Goal: Task Accomplishment & Management: Manage account settings

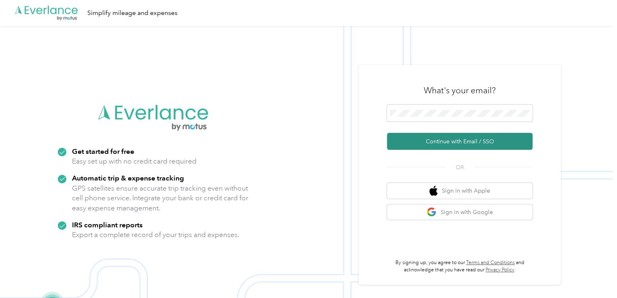
drag, startPoint x: 490, startPoint y: 139, endPoint x: 456, endPoint y: 141, distance: 34.0
click at [456, 141] on button "Continue with Email / SSO" at bounding box center [460, 141] width 146 height 17
click at [437, 146] on button "Continue with Email / SSO" at bounding box center [460, 141] width 146 height 17
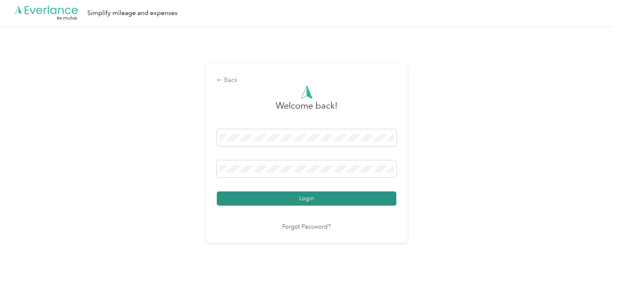
click at [368, 199] on button "Login" at bounding box center [307, 199] width 180 height 14
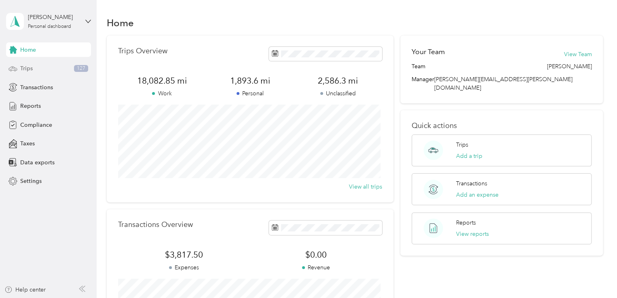
click at [44, 74] on div "Trips 127" at bounding box center [48, 68] width 85 height 15
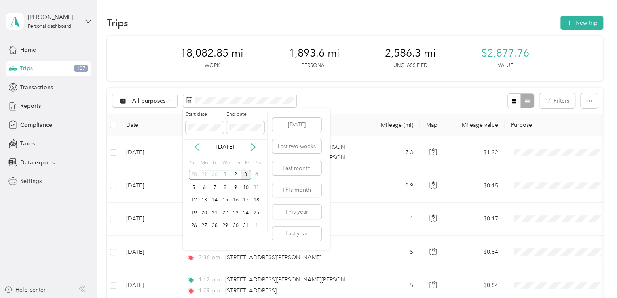
click at [198, 145] on icon at bounding box center [197, 147] width 8 height 8
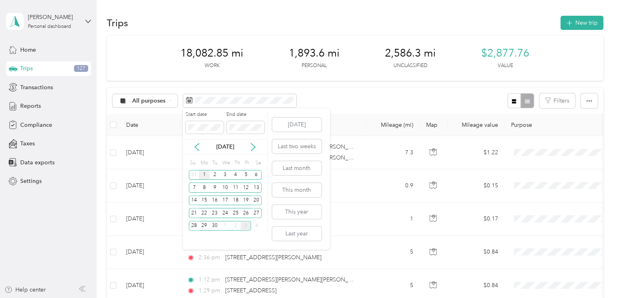
click at [204, 174] on div "1" at bounding box center [204, 175] width 11 height 10
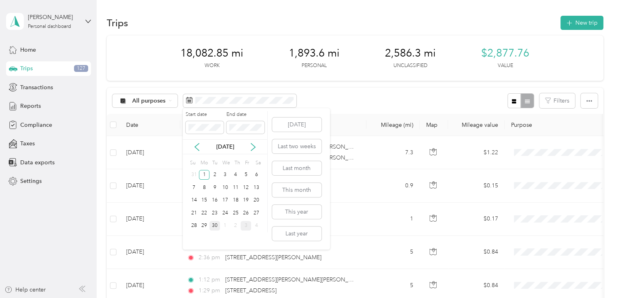
click at [213, 221] on div "30" at bounding box center [214, 226] width 11 height 10
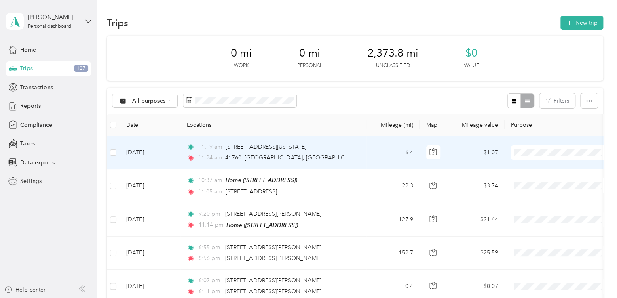
click at [569, 171] on ol "School Specialty Personal" at bounding box center [561, 175] width 100 height 28
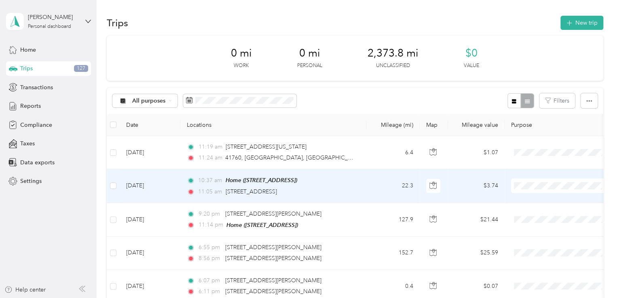
click at [559, 199] on span "School Specialty" at bounding box center [568, 201] width 75 height 8
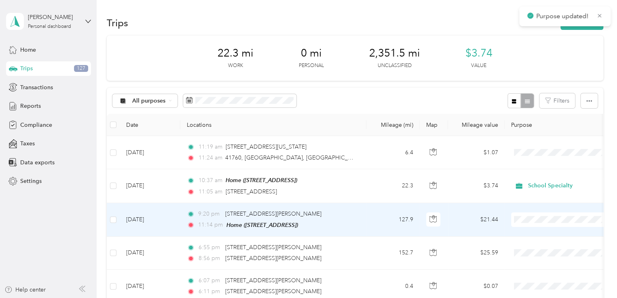
click at [550, 231] on span "School Specialty" at bounding box center [568, 231] width 75 height 8
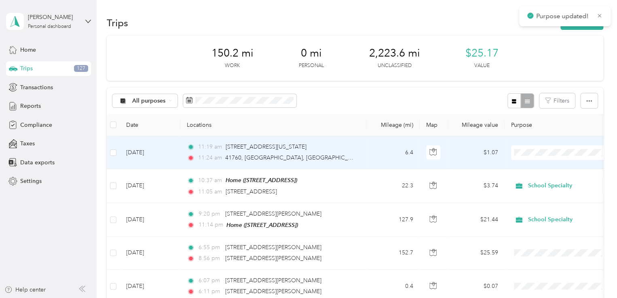
click at [548, 169] on li "School Specialty" at bounding box center [561, 168] width 100 height 14
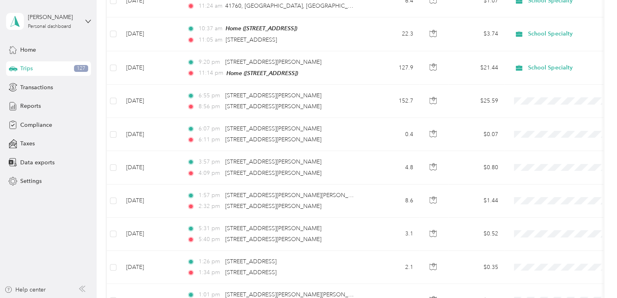
scroll to position [163, 0]
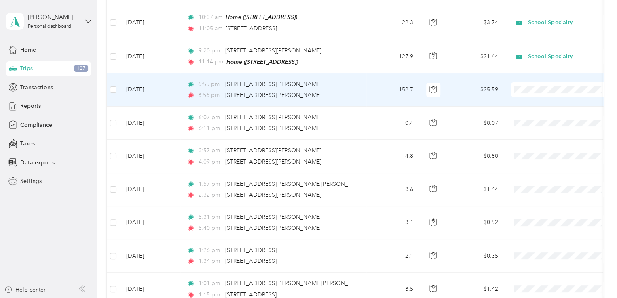
click at [539, 106] on li "School Specialty" at bounding box center [561, 104] width 100 height 14
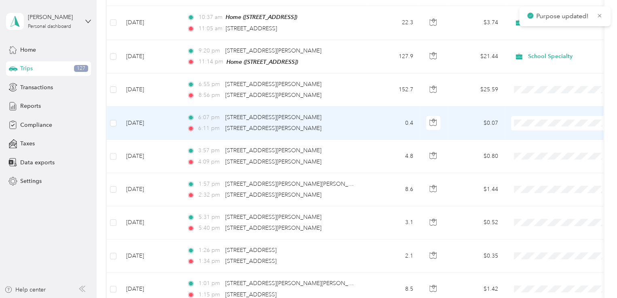
click at [535, 135] on span "School Specialty" at bounding box center [568, 137] width 75 height 8
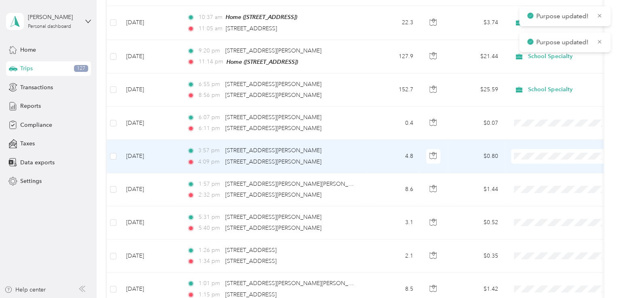
click at [535, 167] on span "School Specialty" at bounding box center [568, 170] width 75 height 8
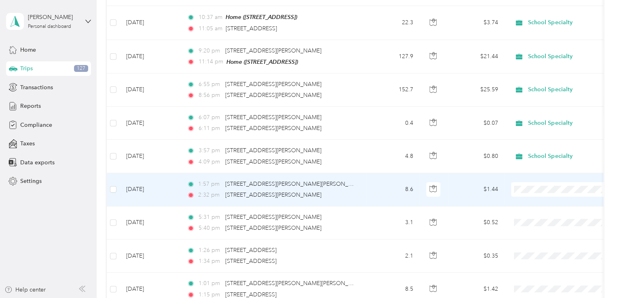
click at [521, 204] on td at bounding box center [561, 189] width 113 height 33
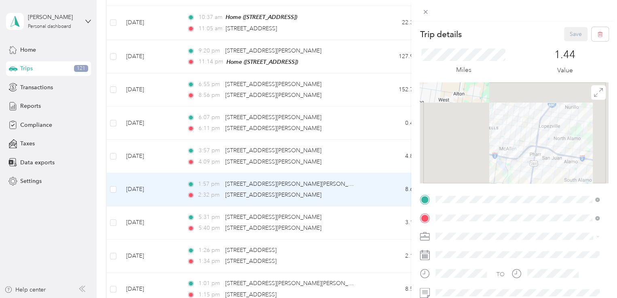
click at [425, 298] on div "Trip details Save This trip cannot be edited because it is either under review,…" at bounding box center [306, 298] width 613 height 0
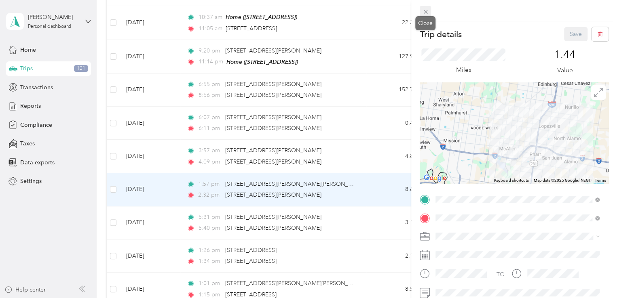
click at [425, 14] on icon at bounding box center [425, 11] width 7 height 7
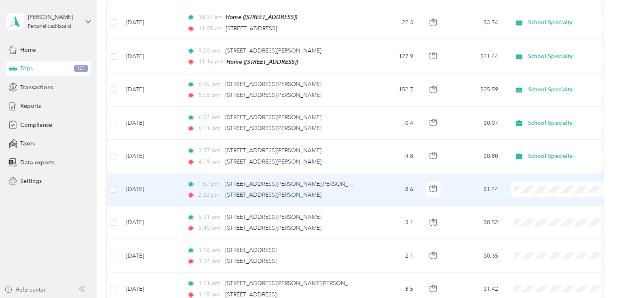
click at [534, 202] on span "School Specialty" at bounding box center [568, 203] width 75 height 8
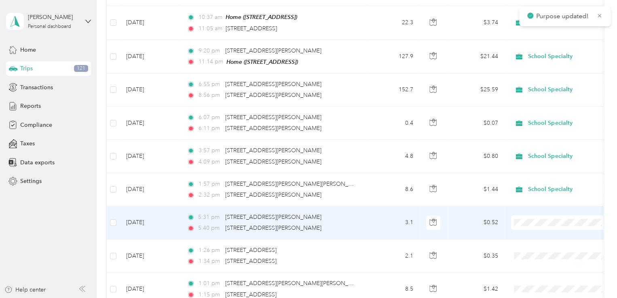
click at [531, 234] on span "School Specialty" at bounding box center [568, 236] width 75 height 8
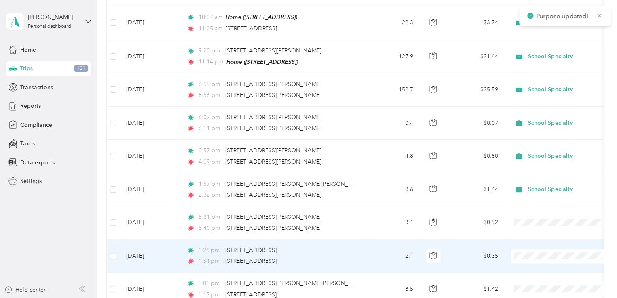
click at [535, 267] on span "School Specialty" at bounding box center [568, 269] width 75 height 8
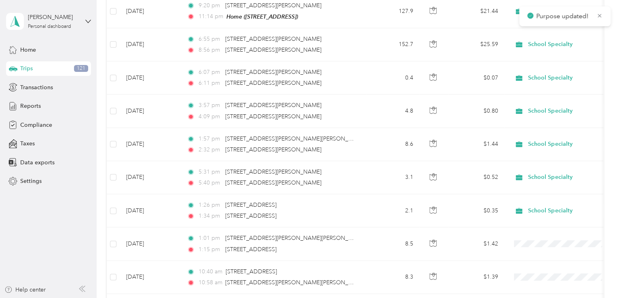
scroll to position [280, 0]
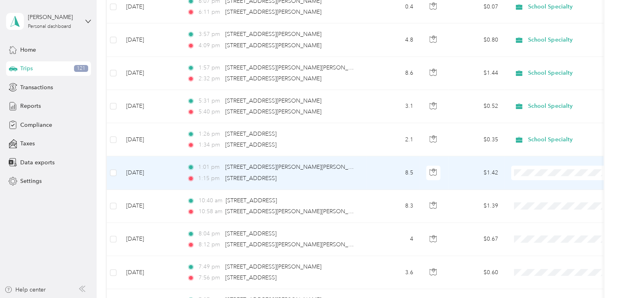
click at [548, 189] on li "School Specialty" at bounding box center [561, 186] width 100 height 14
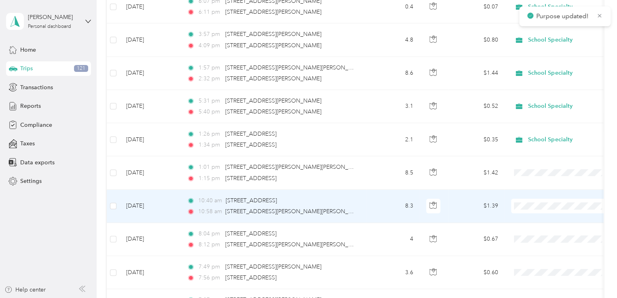
click at [543, 220] on li "School Specialty" at bounding box center [561, 220] width 100 height 14
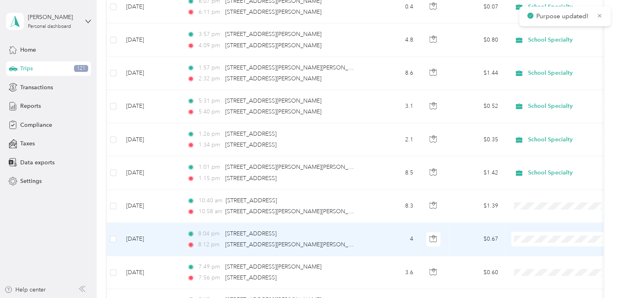
click at [539, 249] on span "School Specialty" at bounding box center [568, 253] width 75 height 8
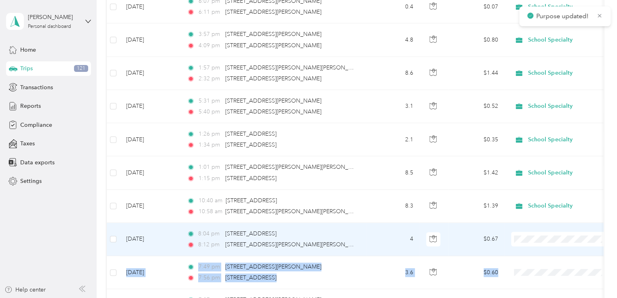
click at [538, 238] on tbody "[DATE] 11:19 am [STREET_ADDRESS][US_STATE] 11:24 am 41760, [GEOGRAPHIC_DATA], […" at bounding box center [442, 272] width 670 height 832
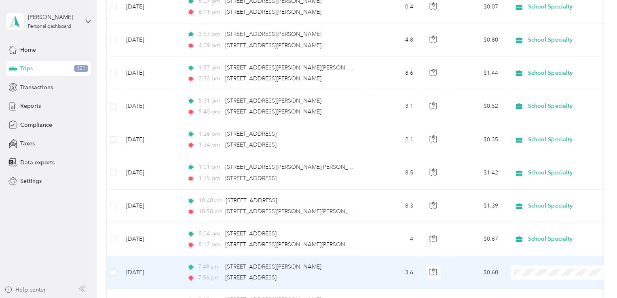
click at [535, 241] on span "School Specialty" at bounding box center [568, 241] width 75 height 8
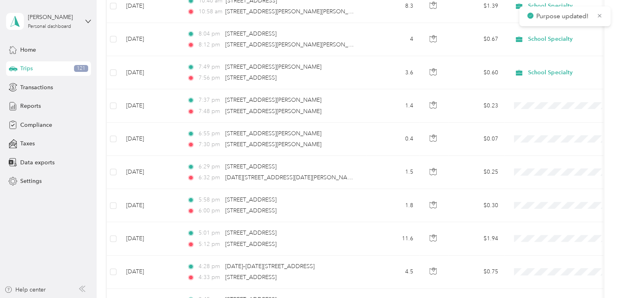
scroll to position [481, 0]
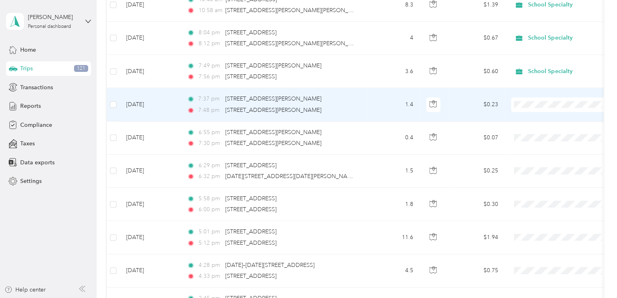
click at [545, 118] on li "School Specialty" at bounding box center [561, 117] width 100 height 14
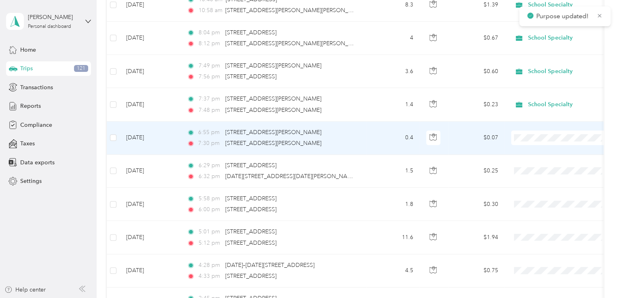
click at [539, 146] on li "School Specialty" at bounding box center [561, 151] width 100 height 14
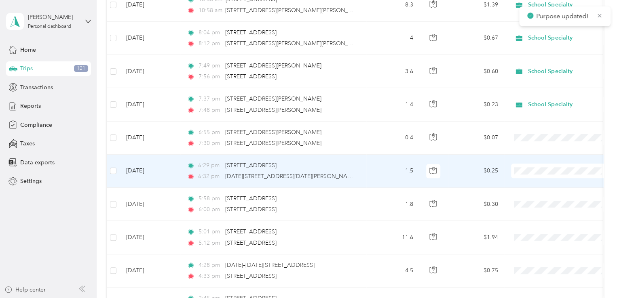
click at [536, 164] on span at bounding box center [561, 171] width 100 height 15
click at [535, 182] on span "School Specialty" at bounding box center [568, 184] width 75 height 8
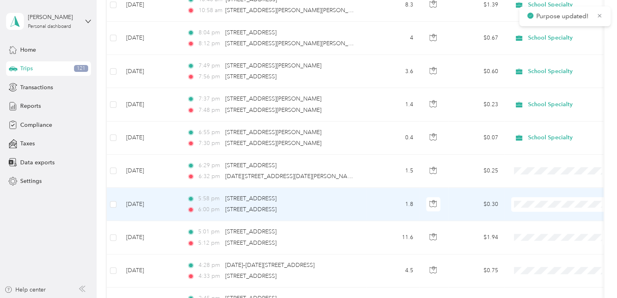
click at [532, 214] on span "School Specialty" at bounding box center [568, 217] width 75 height 8
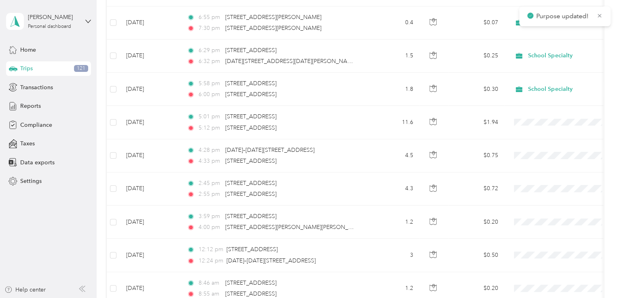
scroll to position [598, 0]
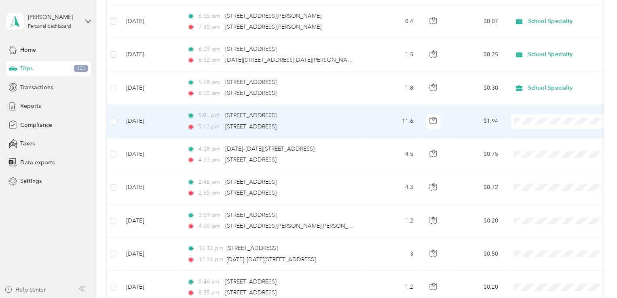
click at [543, 137] on ol "School Specialty Personal" at bounding box center [561, 141] width 100 height 28
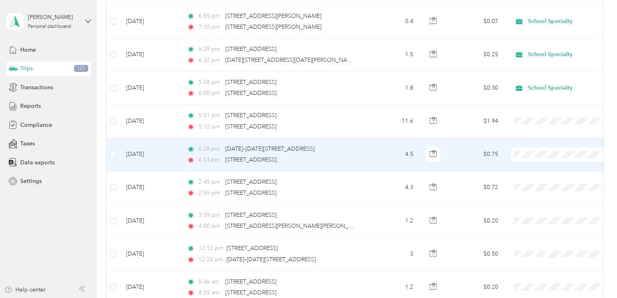
click at [535, 162] on li "School Specialty" at bounding box center [561, 166] width 100 height 14
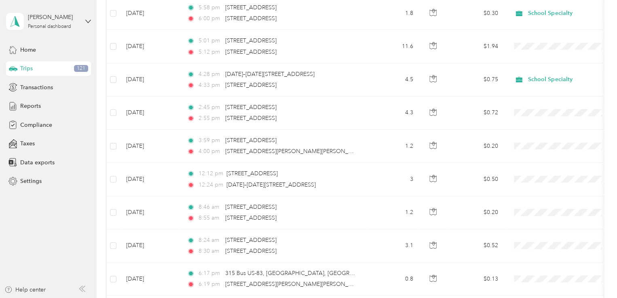
scroll to position [665, 0]
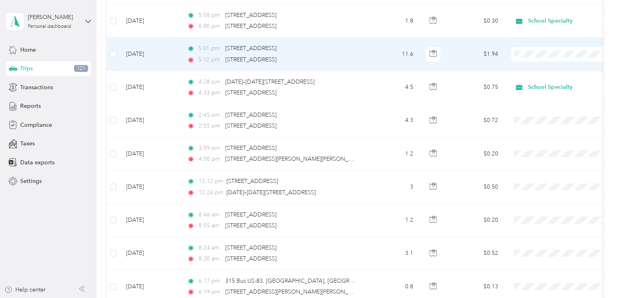
click at [530, 65] on span "School Specialty" at bounding box center [561, 67] width 89 height 8
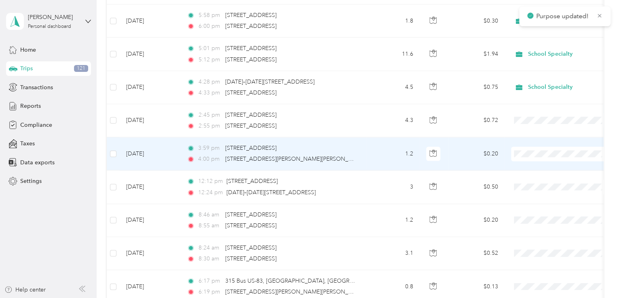
drag, startPoint x: 530, startPoint y: 135, endPoint x: 556, endPoint y: 156, distance: 33.1
click at [556, 156] on span at bounding box center [561, 154] width 100 height 15
click at [548, 166] on span "School Specialty" at bounding box center [568, 166] width 75 height 8
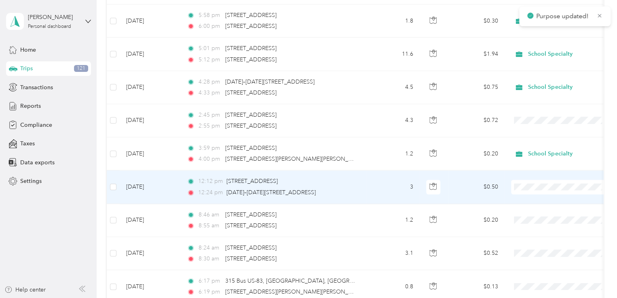
click at [538, 198] on span "School Specialty" at bounding box center [568, 199] width 75 height 8
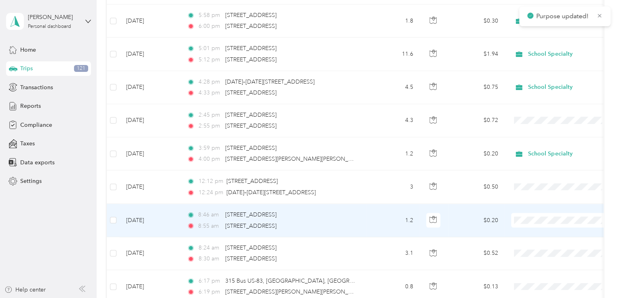
click at [533, 224] on span at bounding box center [561, 220] width 100 height 15
click at [537, 231] on span "School Specialty" at bounding box center [568, 232] width 75 height 8
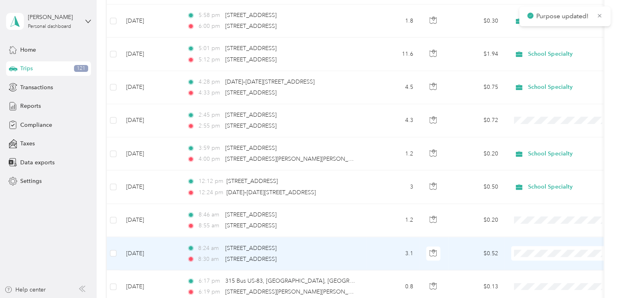
click at [532, 265] on span "School Specialty" at bounding box center [568, 263] width 75 height 8
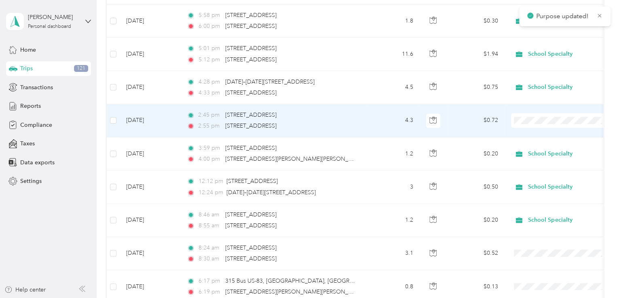
click at [535, 125] on span at bounding box center [561, 120] width 100 height 15
click at [540, 132] on span "School Specialty" at bounding box center [568, 133] width 75 height 8
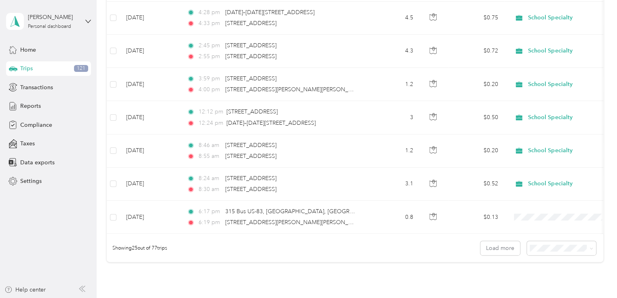
scroll to position [757, 0]
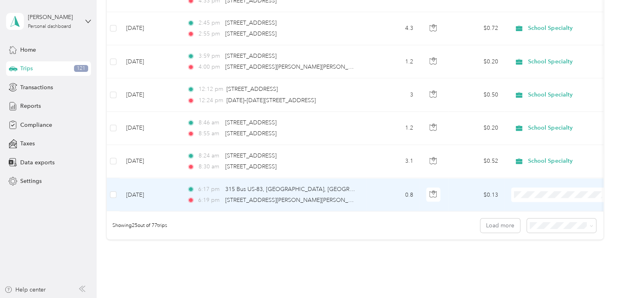
click at [554, 211] on ol "School Specialty Personal" at bounding box center [561, 214] width 100 height 28
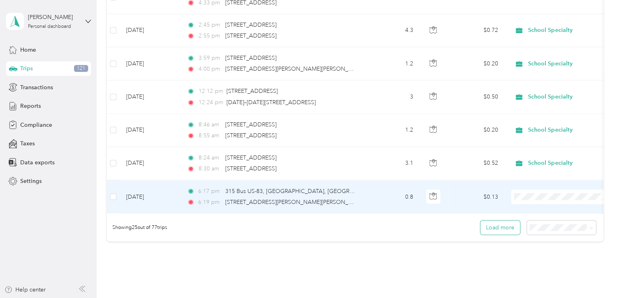
click at [500, 232] on button "Load more" at bounding box center [500, 228] width 40 height 14
click at [499, 231] on button "Load more" at bounding box center [500, 228] width 40 height 14
click at [547, 206] on span "School Specialty" at bounding box center [568, 209] width 75 height 8
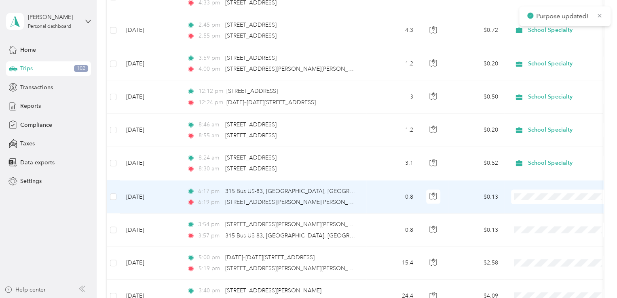
click at [548, 207] on span "School Specialty" at bounding box center [568, 209] width 75 height 8
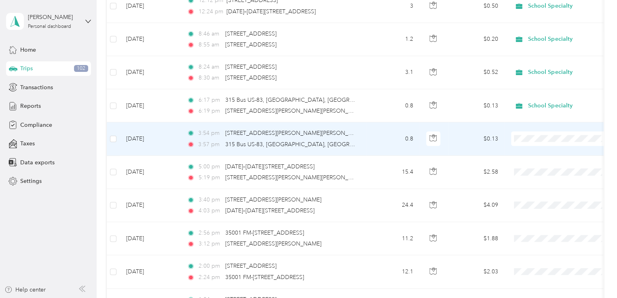
scroll to position [846, 0]
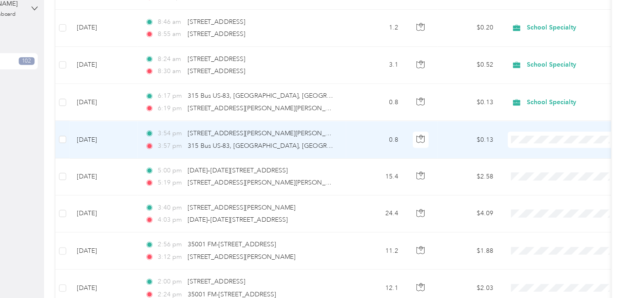
click at [558, 144] on li "School Specialty" at bounding box center [558, 151] width 100 height 14
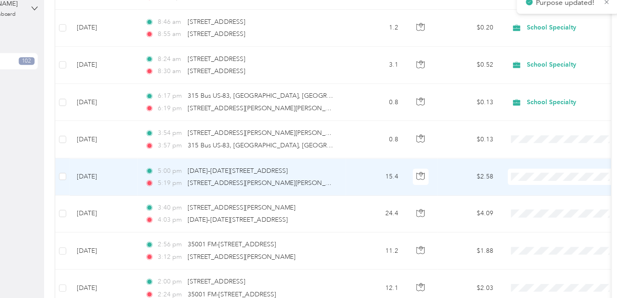
click at [552, 165] on span at bounding box center [561, 172] width 100 height 15
click at [549, 182] on span "School Specialty" at bounding box center [565, 184] width 75 height 8
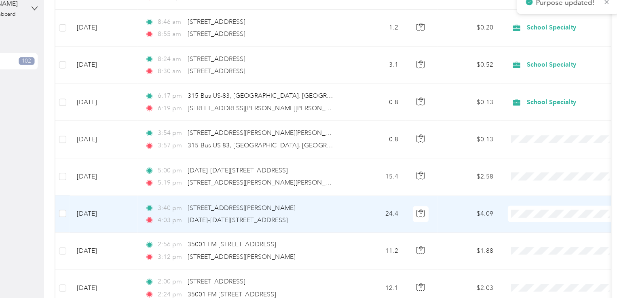
click at [543, 213] on span "School Specialty" at bounding box center [565, 212] width 75 height 8
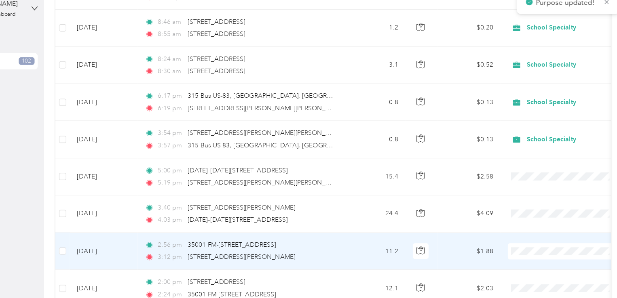
click at [551, 250] on li "School Specialty" at bounding box center [558, 248] width 100 height 14
click at [545, 250] on li "School Specialty" at bounding box center [558, 246] width 100 height 14
click at [558, 246] on span "School Specialty" at bounding box center [565, 249] width 75 height 8
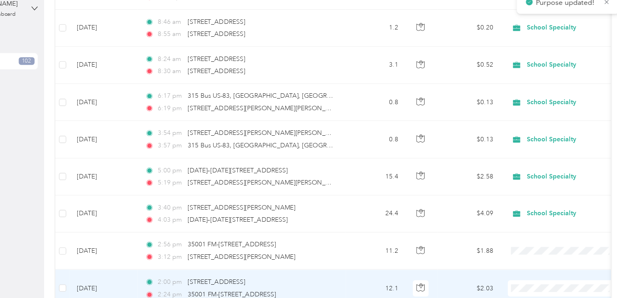
click at [554, 239] on span "School Specialty" at bounding box center [565, 239] width 75 height 8
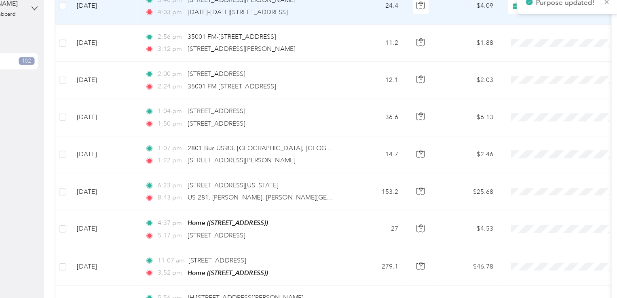
scroll to position [1032, 0]
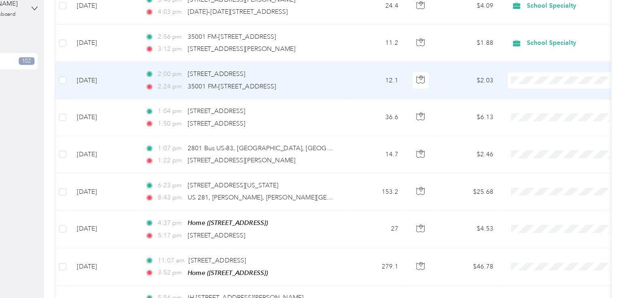
click at [542, 99] on li "School Specialty" at bounding box center [558, 94] width 100 height 14
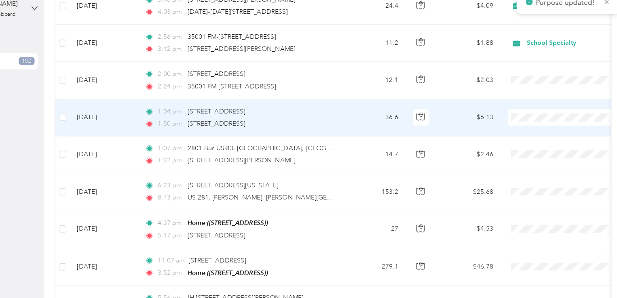
click at [537, 129] on span "School Specialty" at bounding box center [565, 129] width 75 height 8
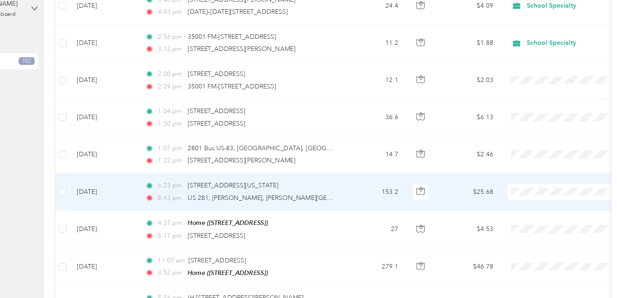
click at [548, 193] on span "School Specialty" at bounding box center [565, 196] width 75 height 8
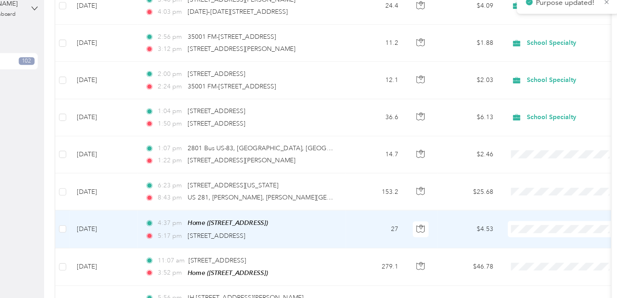
click at [545, 228] on span "School Specialty" at bounding box center [565, 230] width 75 height 8
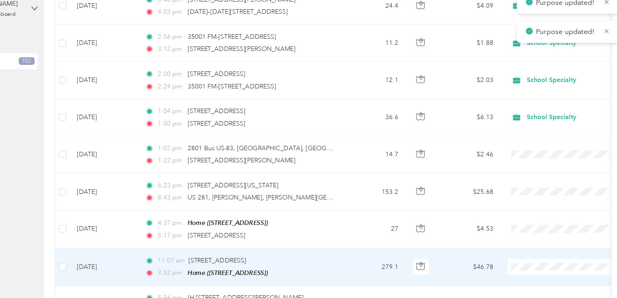
click at [545, 220] on li "School Specialty" at bounding box center [558, 217] width 100 height 14
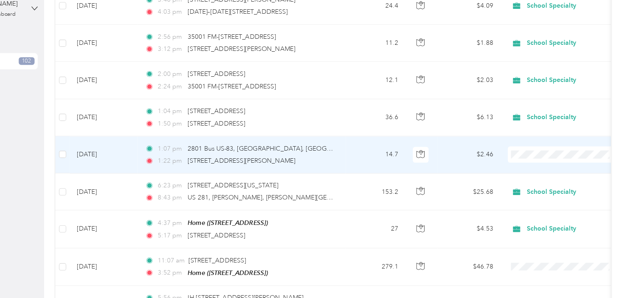
click at [547, 154] on span at bounding box center [561, 152] width 100 height 15
click at [547, 162] on span "School Specialty" at bounding box center [565, 163] width 75 height 8
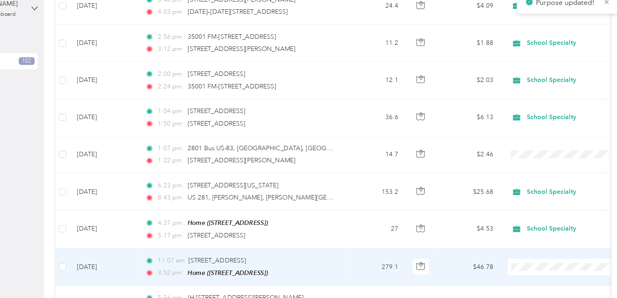
click at [541, 218] on span "School Specialty" at bounding box center [565, 218] width 75 height 8
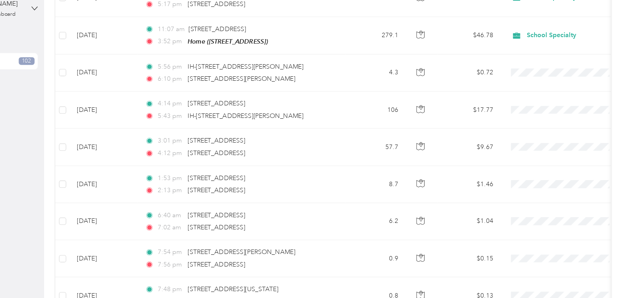
scroll to position [1240, 0]
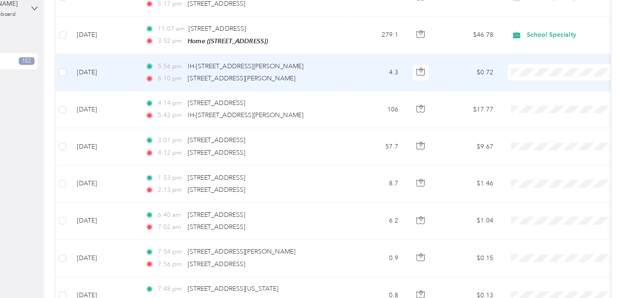
click at [537, 80] on span at bounding box center [561, 78] width 100 height 15
click at [550, 89] on span "School Specialty" at bounding box center [565, 89] width 75 height 8
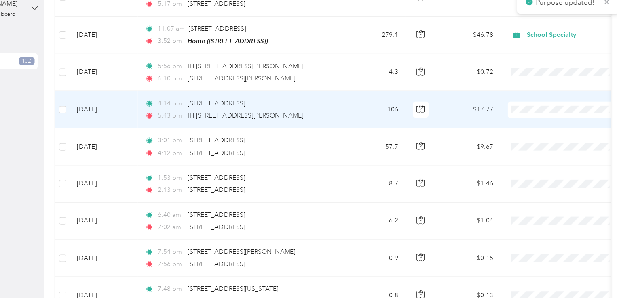
click at [545, 123] on span "School Specialty" at bounding box center [565, 122] width 75 height 8
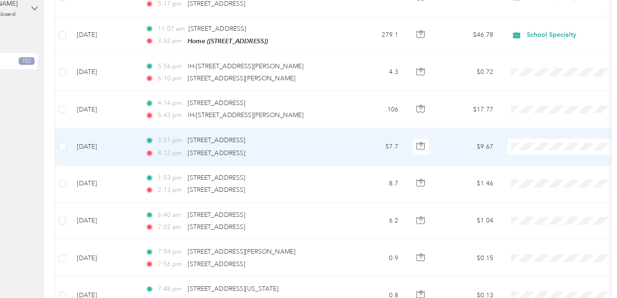
click at [556, 171] on span at bounding box center [561, 178] width 100 height 15
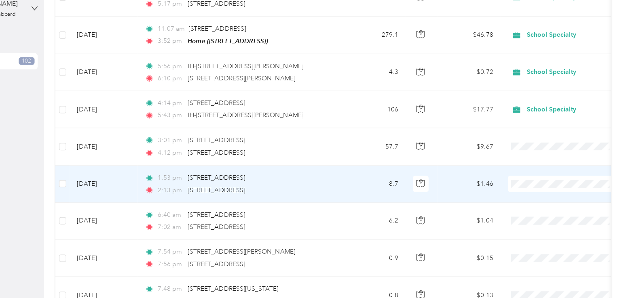
click at [540, 171] on span at bounding box center [561, 178] width 100 height 15
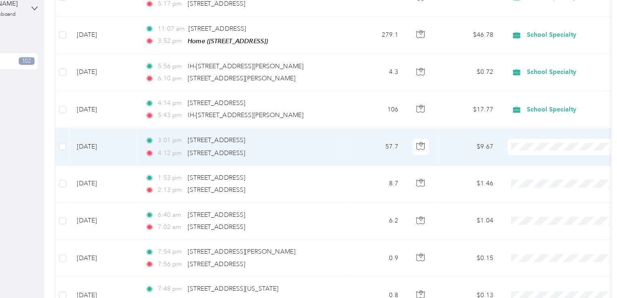
click at [543, 156] on li "School Specialty" at bounding box center [558, 155] width 100 height 14
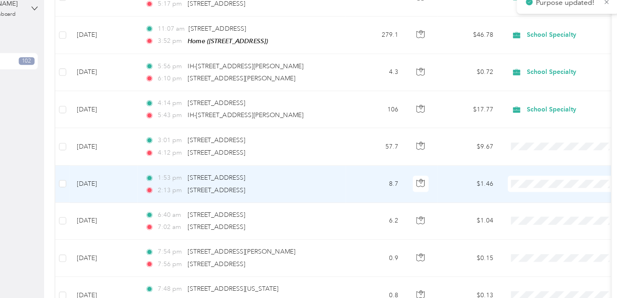
click at [530, 177] on span at bounding box center [561, 178] width 100 height 15
click at [536, 188] on span "School Specialty" at bounding box center [565, 188] width 75 height 8
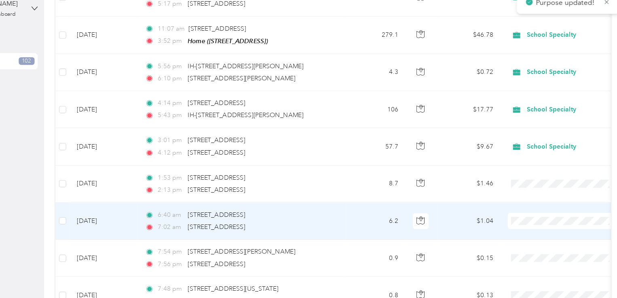
click at [530, 204] on span at bounding box center [561, 211] width 100 height 15
click at [536, 226] on ol "School Specialty Personal" at bounding box center [558, 225] width 100 height 28
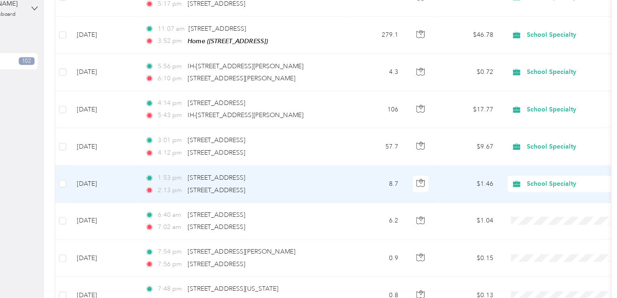
click at [532, 174] on span "School Specialty" at bounding box center [565, 178] width 74 height 9
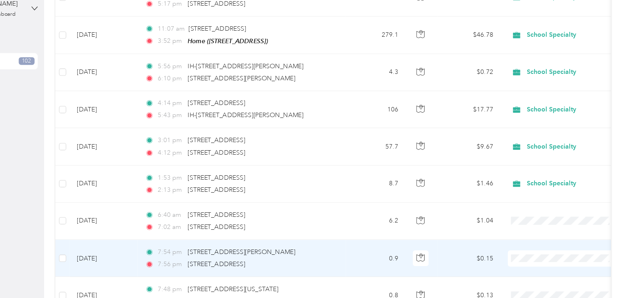
click at [528, 228] on td at bounding box center [561, 244] width 113 height 33
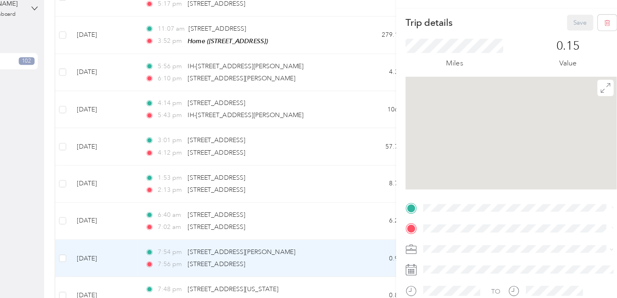
click at [531, 205] on span at bounding box center [521, 200] width 176 height 13
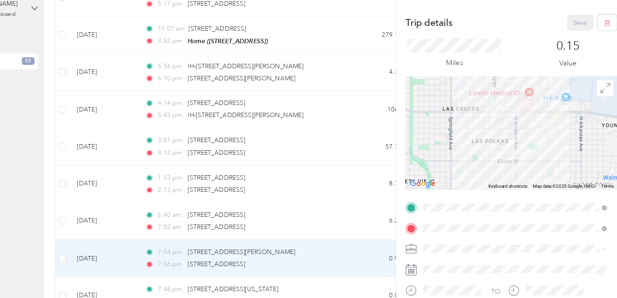
click at [381, 73] on div "Trip details Save This trip cannot be edited because it is either under review,…" at bounding box center [308, 149] width 617 height 298
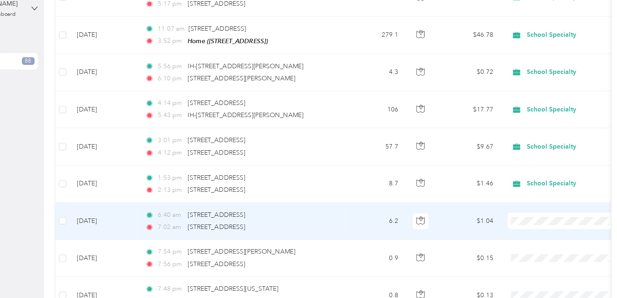
click at [539, 224] on li "School Specialty" at bounding box center [558, 218] width 100 height 14
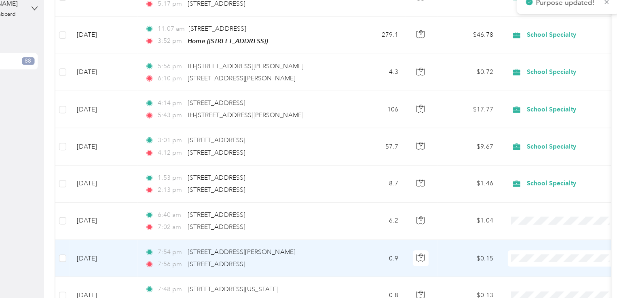
click at [535, 244] on span at bounding box center [561, 245] width 100 height 15
click at [546, 254] on span "School Specialty" at bounding box center [565, 255] width 75 height 8
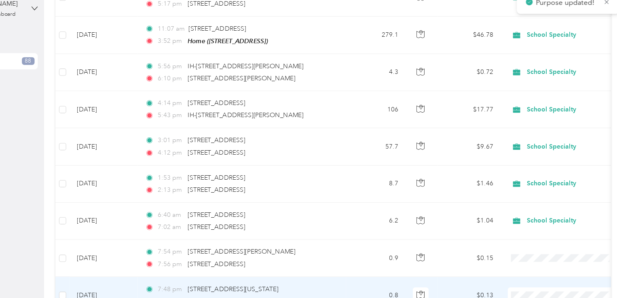
click at [541, 244] on span "School Specialty" at bounding box center [565, 243] width 75 height 8
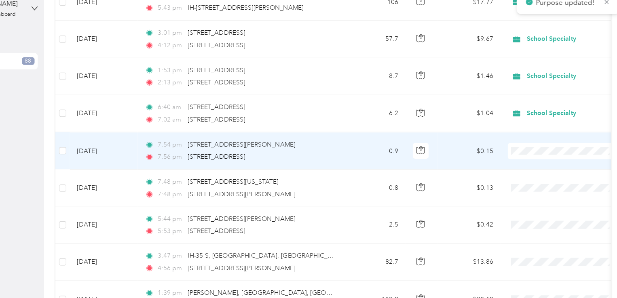
scroll to position [1337, 0]
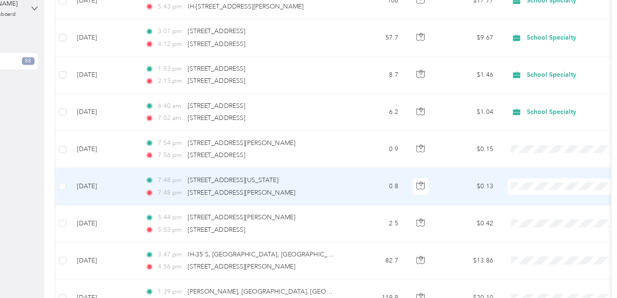
click at [540, 192] on li "School Specialty" at bounding box center [558, 191] width 100 height 14
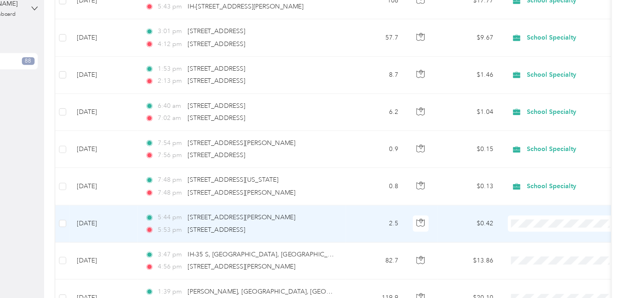
click at [535, 222] on span "School Specialty" at bounding box center [565, 220] width 75 height 8
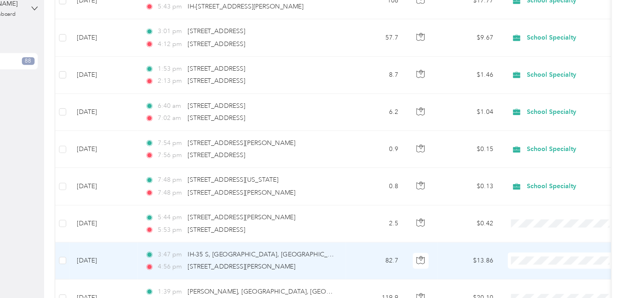
click at [555, 256] on span "School Specialty" at bounding box center [565, 257] width 75 height 8
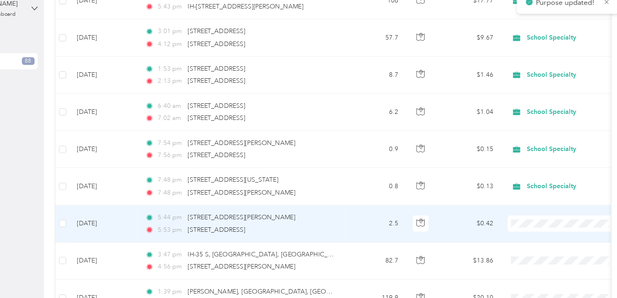
click at [543, 224] on li "School Specialty" at bounding box center [558, 224] width 100 height 14
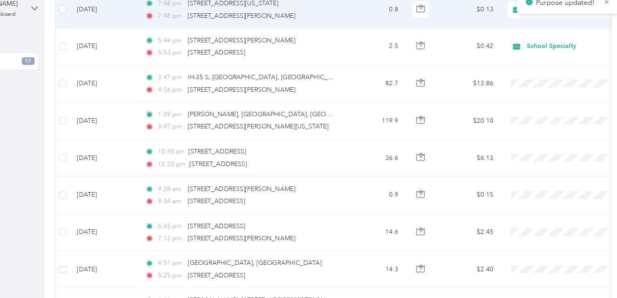
scroll to position [1496, 0]
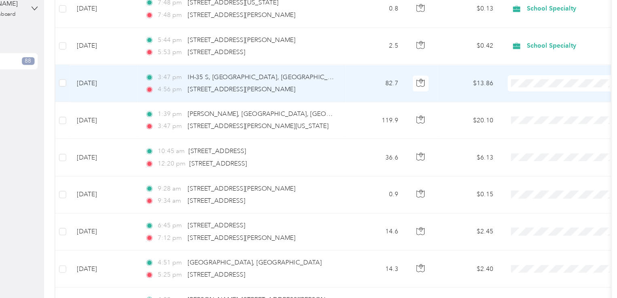
click at [533, 81] on span at bounding box center [561, 88] width 100 height 15
click at [538, 87] on span at bounding box center [561, 88] width 100 height 15
click at [539, 84] on span "School Specialty" at bounding box center [565, 88] width 74 height 9
click at [536, 98] on li "School Specialty" at bounding box center [558, 98] width 100 height 14
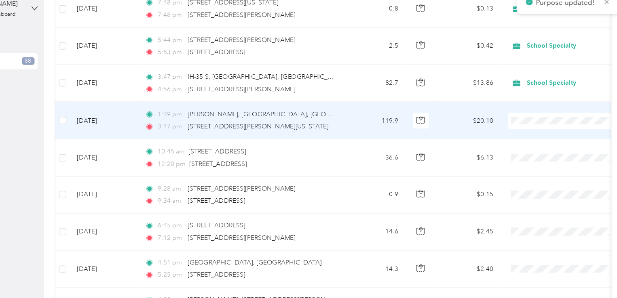
click at [533, 130] on span "School Specialty" at bounding box center [565, 131] width 75 height 8
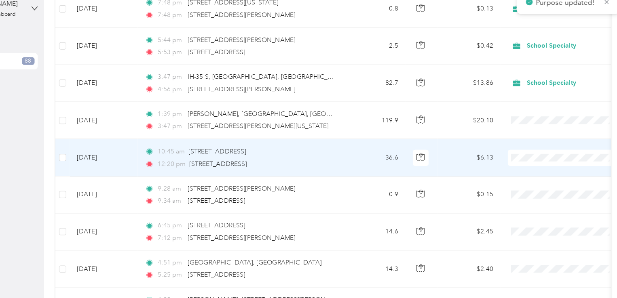
click at [531, 154] on span at bounding box center [561, 155] width 100 height 15
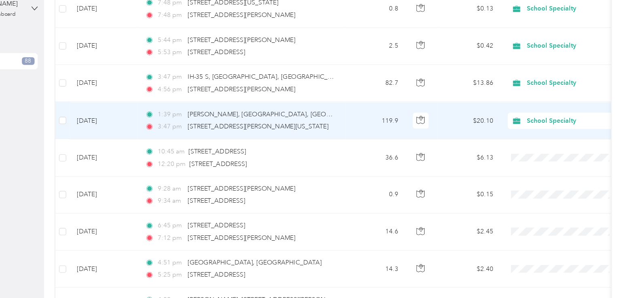
click at [544, 118] on span "School Specialty" at bounding box center [565, 121] width 74 height 9
click at [545, 144] on span "Personal" at bounding box center [565, 145] width 75 height 8
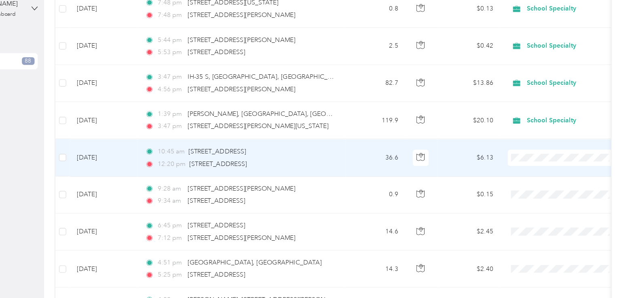
click at [546, 175] on span "Personal" at bounding box center [565, 178] width 75 height 8
click at [539, 178] on span "Personal" at bounding box center [561, 178] width 66 height 8
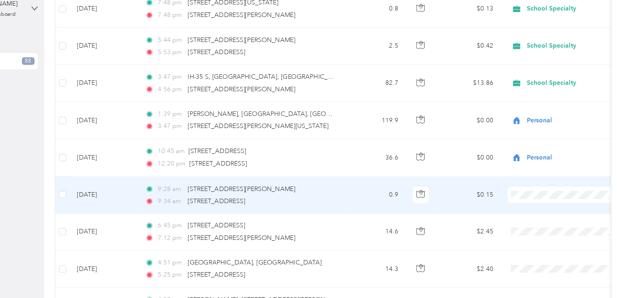
click at [540, 207] on li "Personal" at bounding box center [558, 209] width 100 height 14
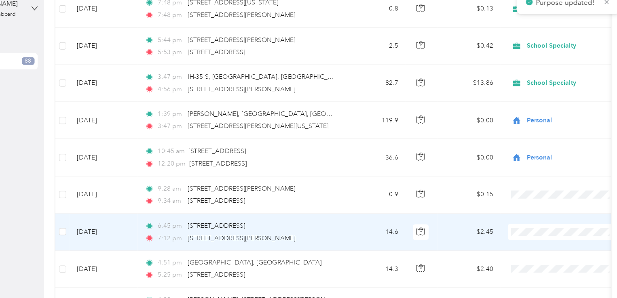
click at [541, 245] on span "Personal" at bounding box center [565, 244] width 75 height 8
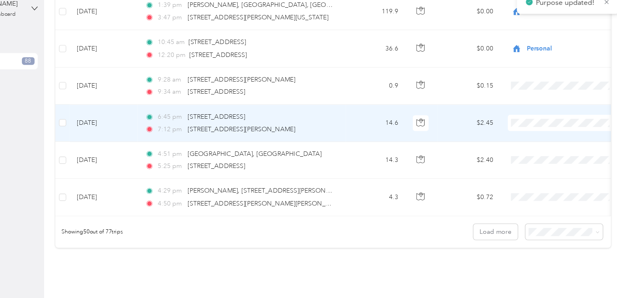
scroll to position [1597, 0]
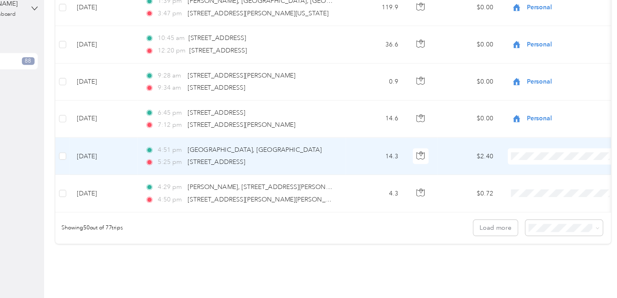
drag, startPoint x: 533, startPoint y: 143, endPoint x: 579, endPoint y: 152, distance: 46.1
click at [579, 152] on span at bounding box center [561, 153] width 100 height 15
click at [548, 175] on span "Personal" at bounding box center [565, 176] width 75 height 8
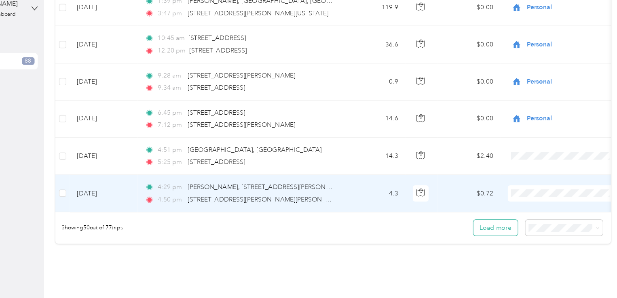
drag, startPoint x: 558, startPoint y: 213, endPoint x: 509, endPoint y: 218, distance: 49.1
click at [509, 218] on button "Load more" at bounding box center [500, 218] width 40 height 14
click at [538, 206] on span "Personal" at bounding box center [565, 210] width 75 height 8
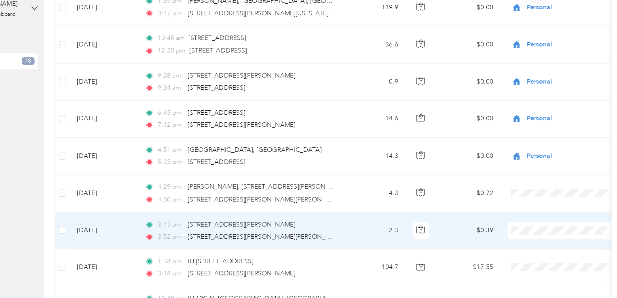
click at [546, 241] on span "Personal" at bounding box center [565, 243] width 75 height 8
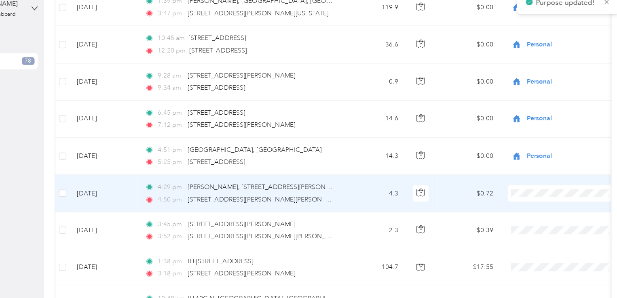
click at [532, 210] on span "Personal" at bounding box center [565, 210] width 75 height 8
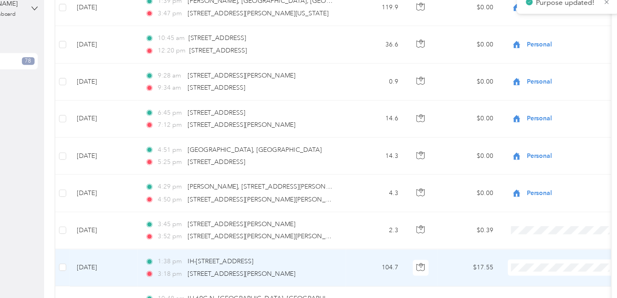
click at [532, 246] on span at bounding box center [561, 253] width 100 height 15
click at [536, 234] on li "Personal" at bounding box center [558, 230] width 100 height 14
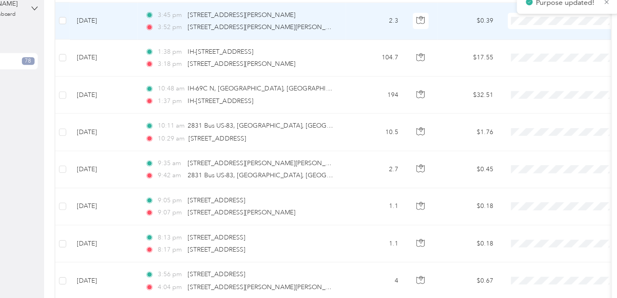
scroll to position [1785, 0]
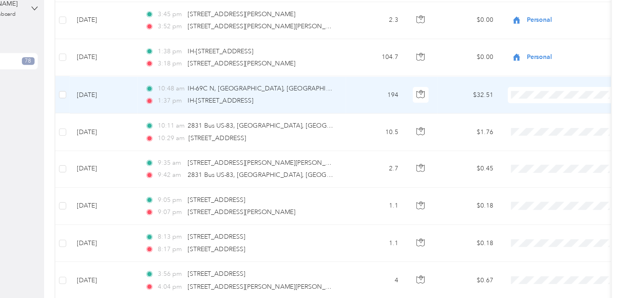
click at [541, 108] on li "School Specialty" at bounding box center [558, 106] width 100 height 14
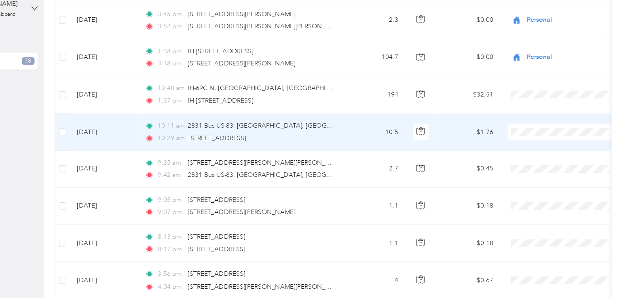
click at [547, 140] on span "School Specialty" at bounding box center [565, 138] width 75 height 8
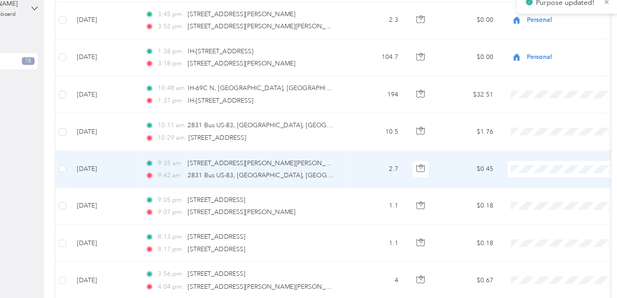
click at [535, 174] on span "School Specialty" at bounding box center [565, 174] width 75 height 8
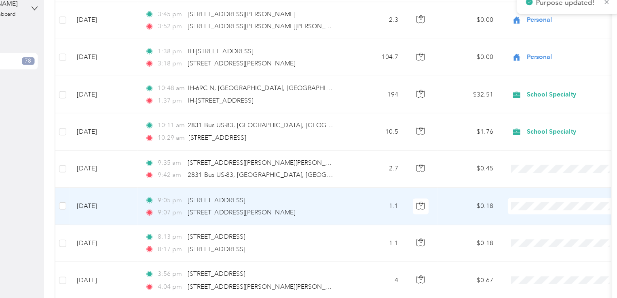
click at [534, 207] on span "School Specialty" at bounding box center [565, 205] width 75 height 8
click at [530, 208] on li "School Specialty" at bounding box center [558, 206] width 100 height 14
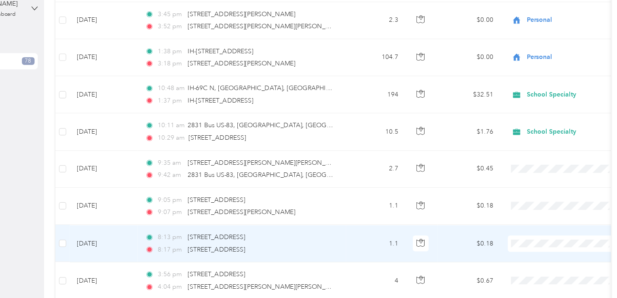
click at [533, 240] on li "School Specialty" at bounding box center [558, 239] width 100 height 14
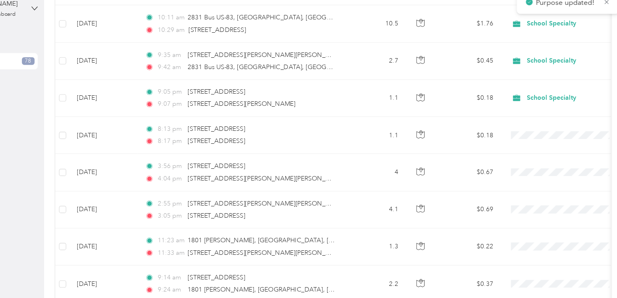
scroll to position [1885, 0]
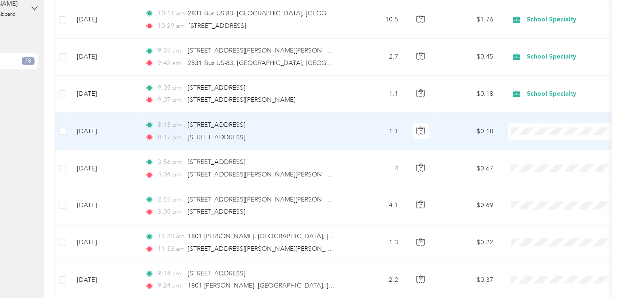
click at [530, 139] on span "School Specialty" at bounding box center [565, 140] width 75 height 8
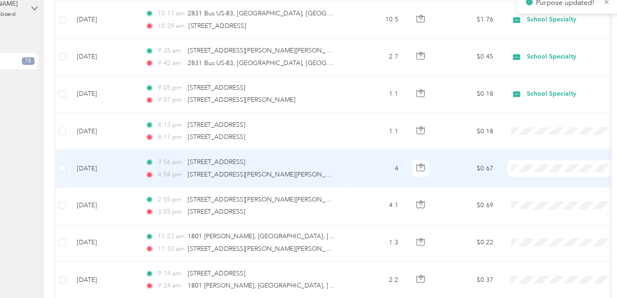
click at [530, 171] on span "School Specialty" at bounding box center [565, 172] width 75 height 8
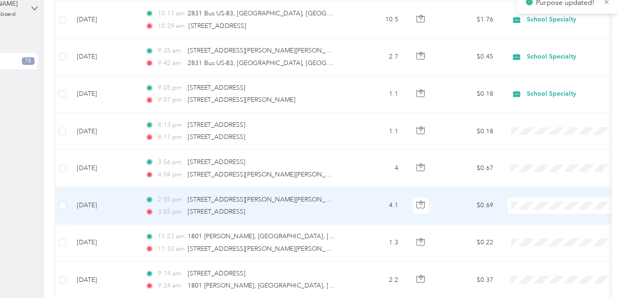
click at [533, 201] on li "School Specialty" at bounding box center [558, 206] width 100 height 14
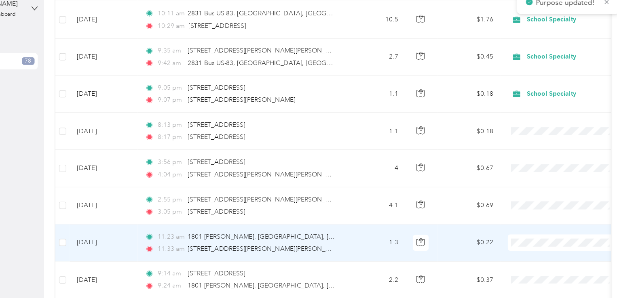
click at [530, 238] on span "School Specialty" at bounding box center [565, 239] width 75 height 8
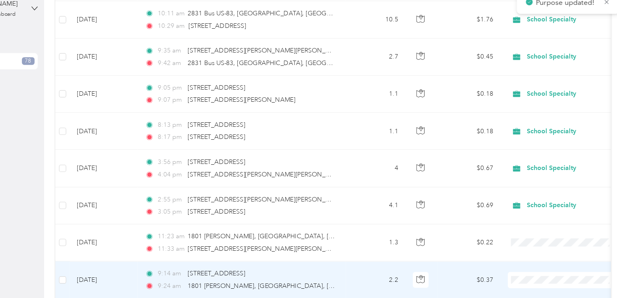
click at [531, 228] on span "School Specialty" at bounding box center [565, 228] width 75 height 8
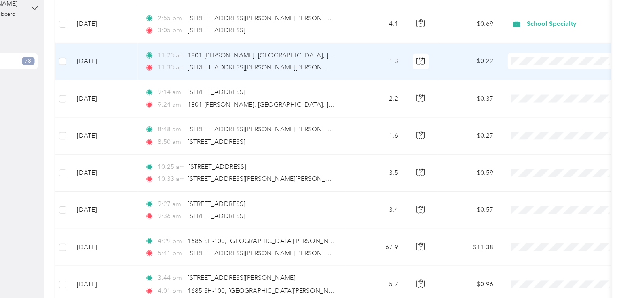
scroll to position [2048, 0]
click at [542, 79] on li "School Specialty" at bounding box center [558, 77] width 100 height 14
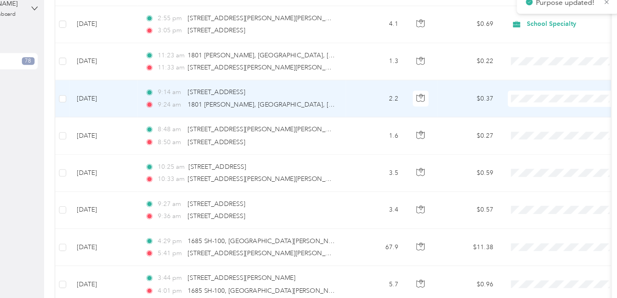
click at [533, 112] on li "School Specialty" at bounding box center [558, 110] width 100 height 14
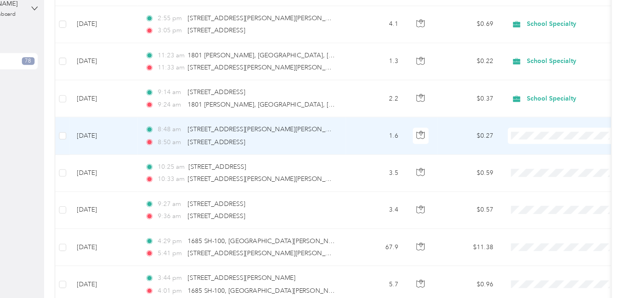
drag, startPoint x: 562, startPoint y: 132, endPoint x: 572, endPoint y: 133, distance: 9.4
click at [572, 133] on span at bounding box center [561, 135] width 100 height 15
click at [535, 146] on ol "School Specialty Personal" at bounding box center [558, 146] width 100 height 28
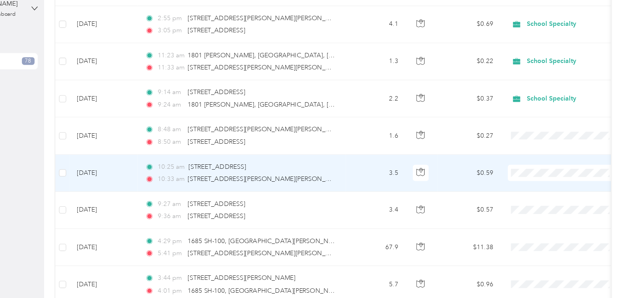
click at [530, 175] on span "School Specialty" at bounding box center [565, 176] width 75 height 8
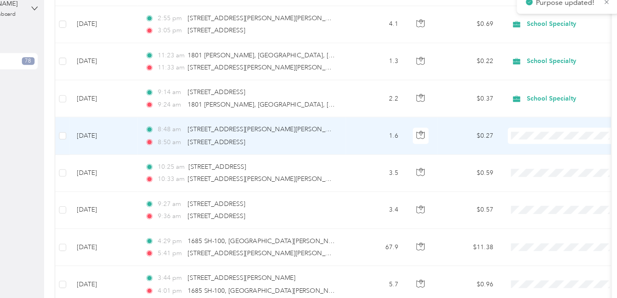
click at [534, 143] on span "School Specialty" at bounding box center [565, 143] width 75 height 8
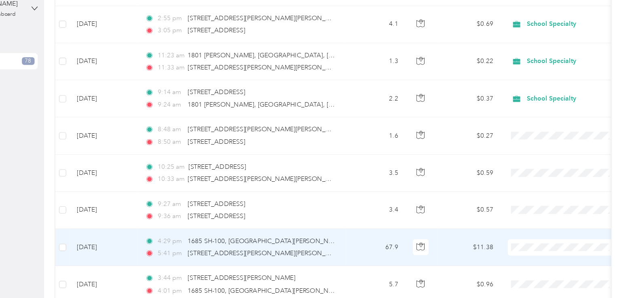
click at [539, 241] on span "School Specialty" at bounding box center [565, 243] width 75 height 8
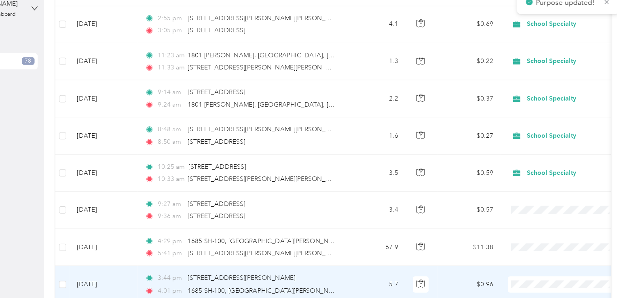
click at [540, 234] on li "School Specialty" at bounding box center [558, 231] width 100 height 14
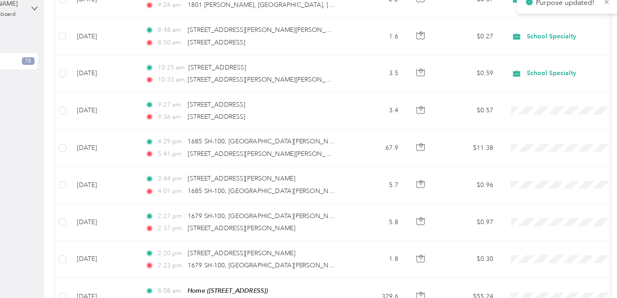
scroll to position [2138, 0]
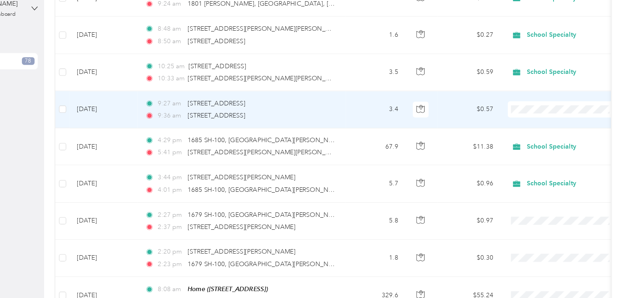
click at [532, 119] on span "School Specialty" at bounding box center [565, 120] width 75 height 8
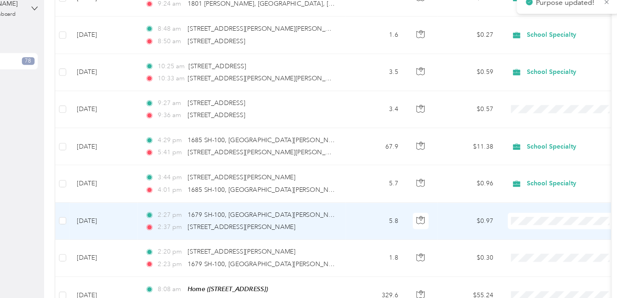
click at [531, 220] on li "School Specialty" at bounding box center [558, 218] width 100 height 14
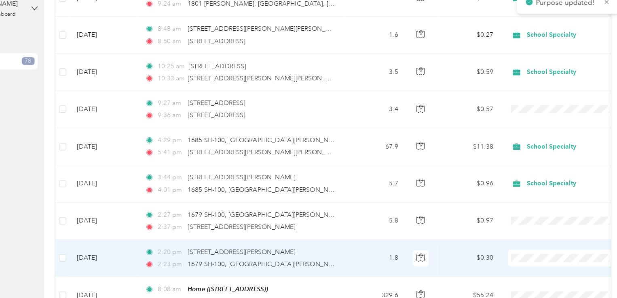
click at [530, 251] on span "School Specialty" at bounding box center [565, 251] width 75 height 8
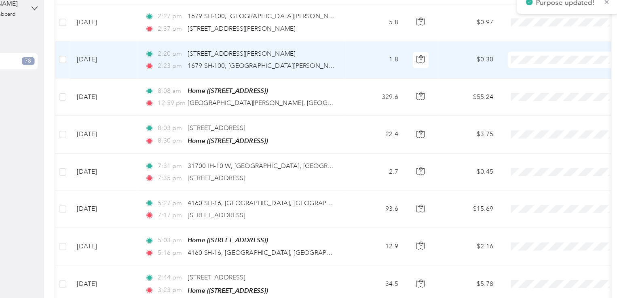
scroll to position [2316, 0]
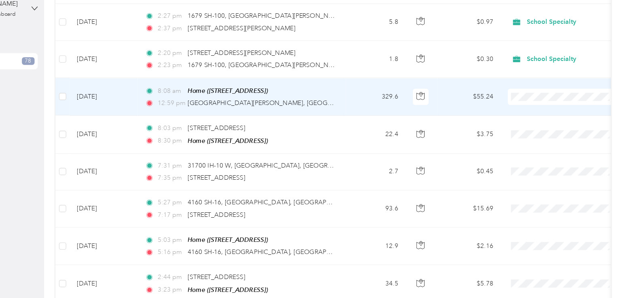
click at [538, 106] on span "School Specialty" at bounding box center [565, 104] width 75 height 8
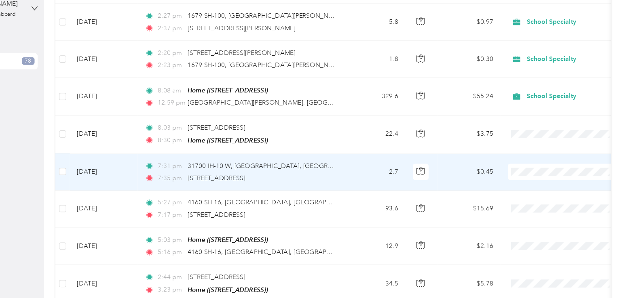
click at [535, 163] on span at bounding box center [561, 167] width 100 height 15
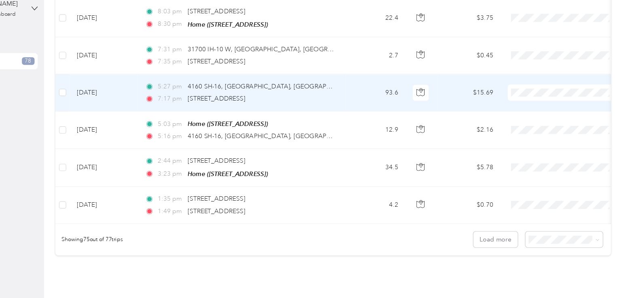
scroll to position [2420, 0]
